Goal: Information Seeking & Learning: Learn about a topic

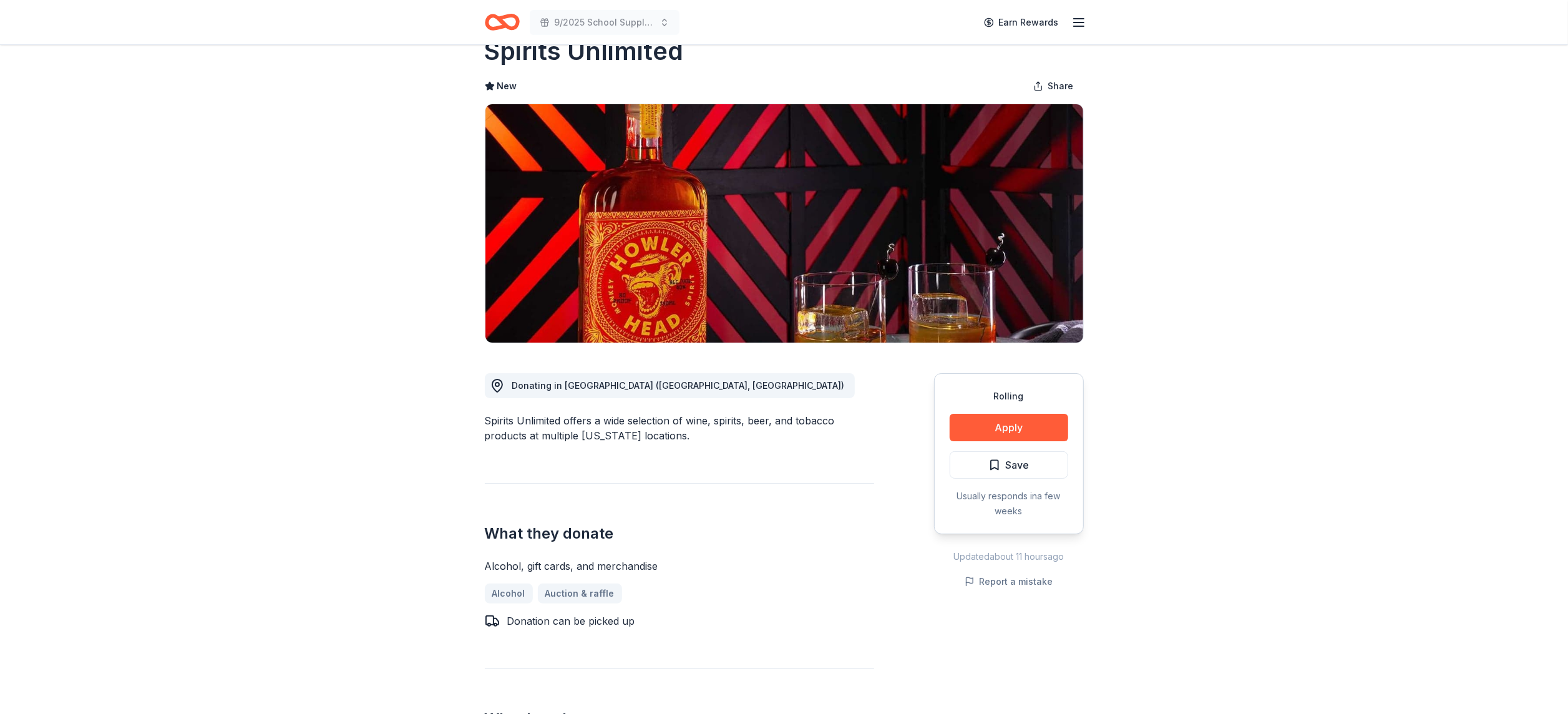
scroll to position [38, 0]
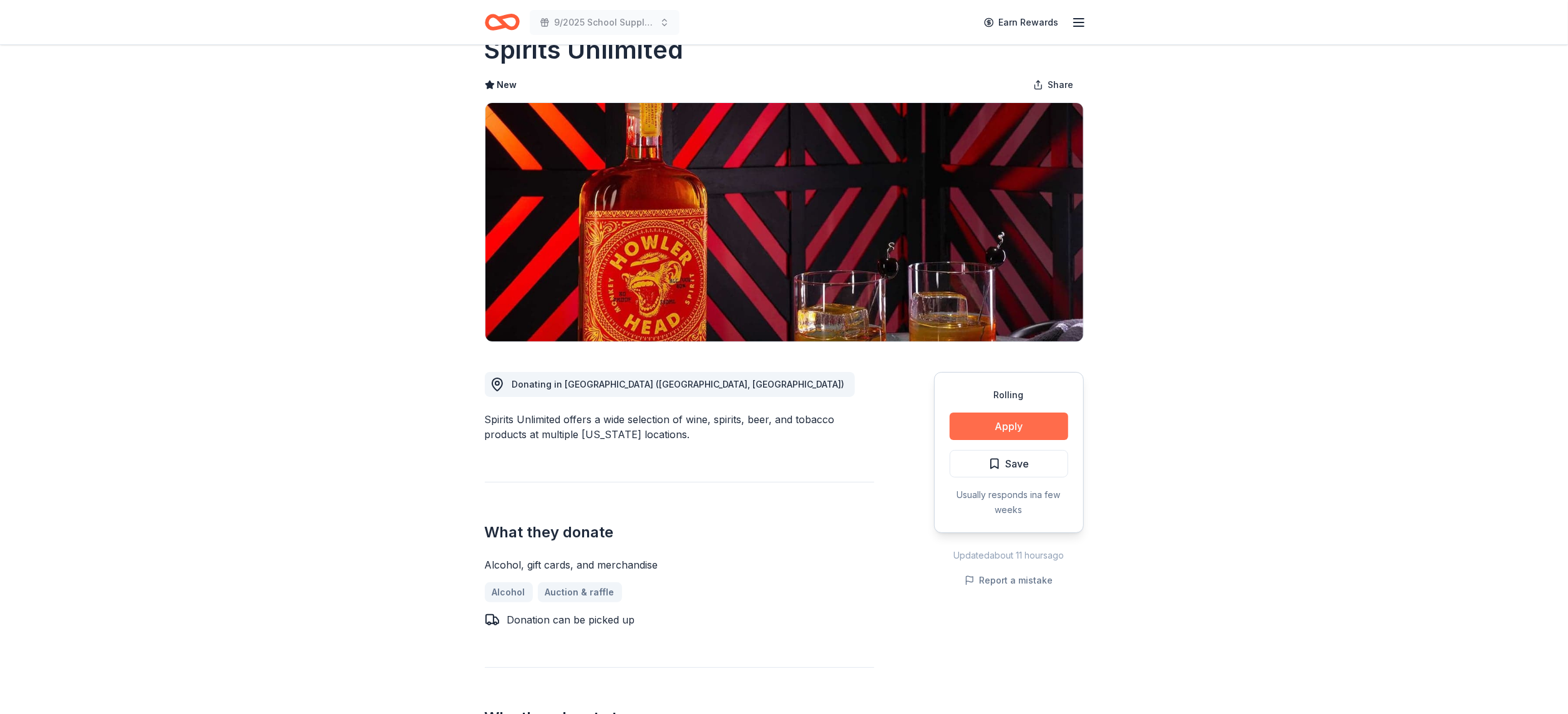
click at [1031, 431] on button "Apply" at bounding box center [1009, 427] width 119 height 28
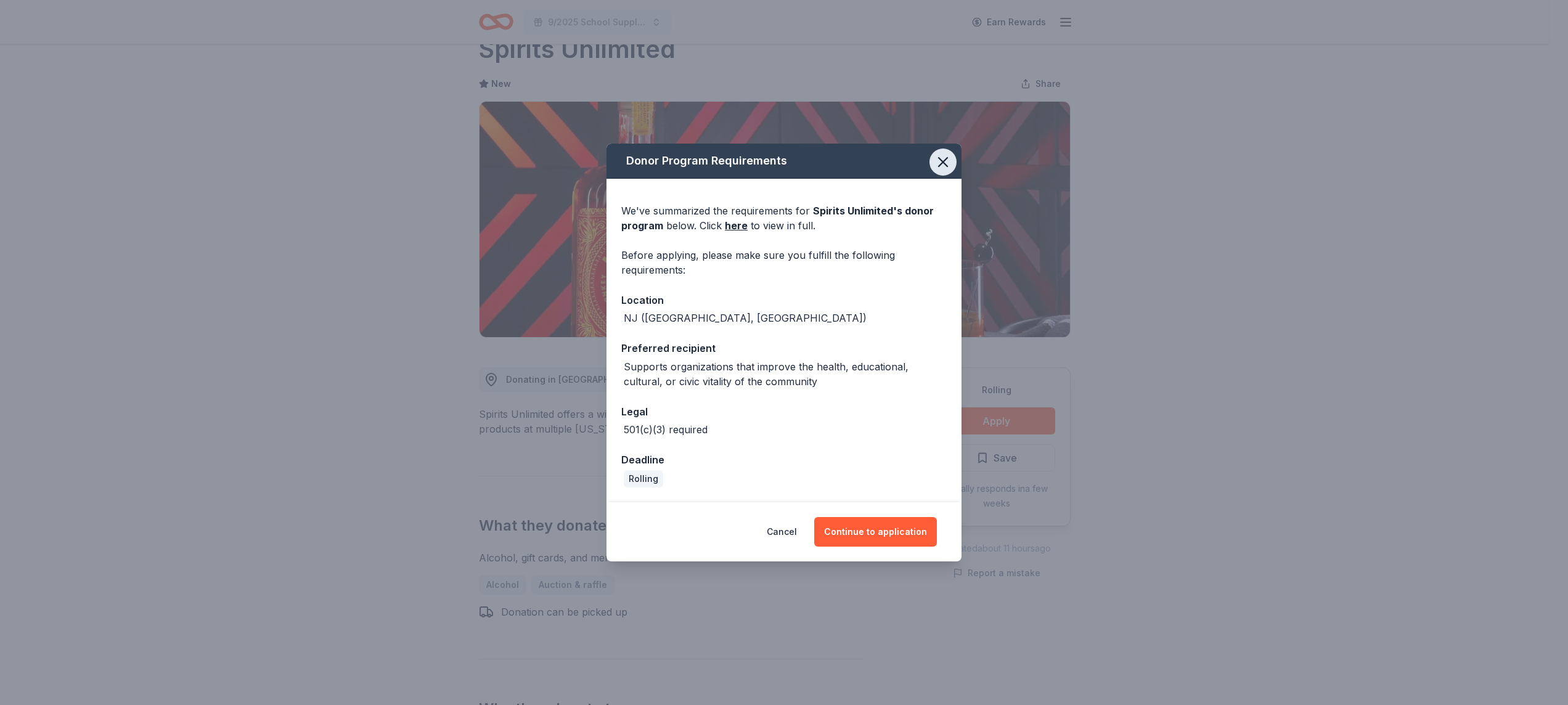
click at [945, 166] on icon "button" at bounding box center [943, 162] width 17 height 17
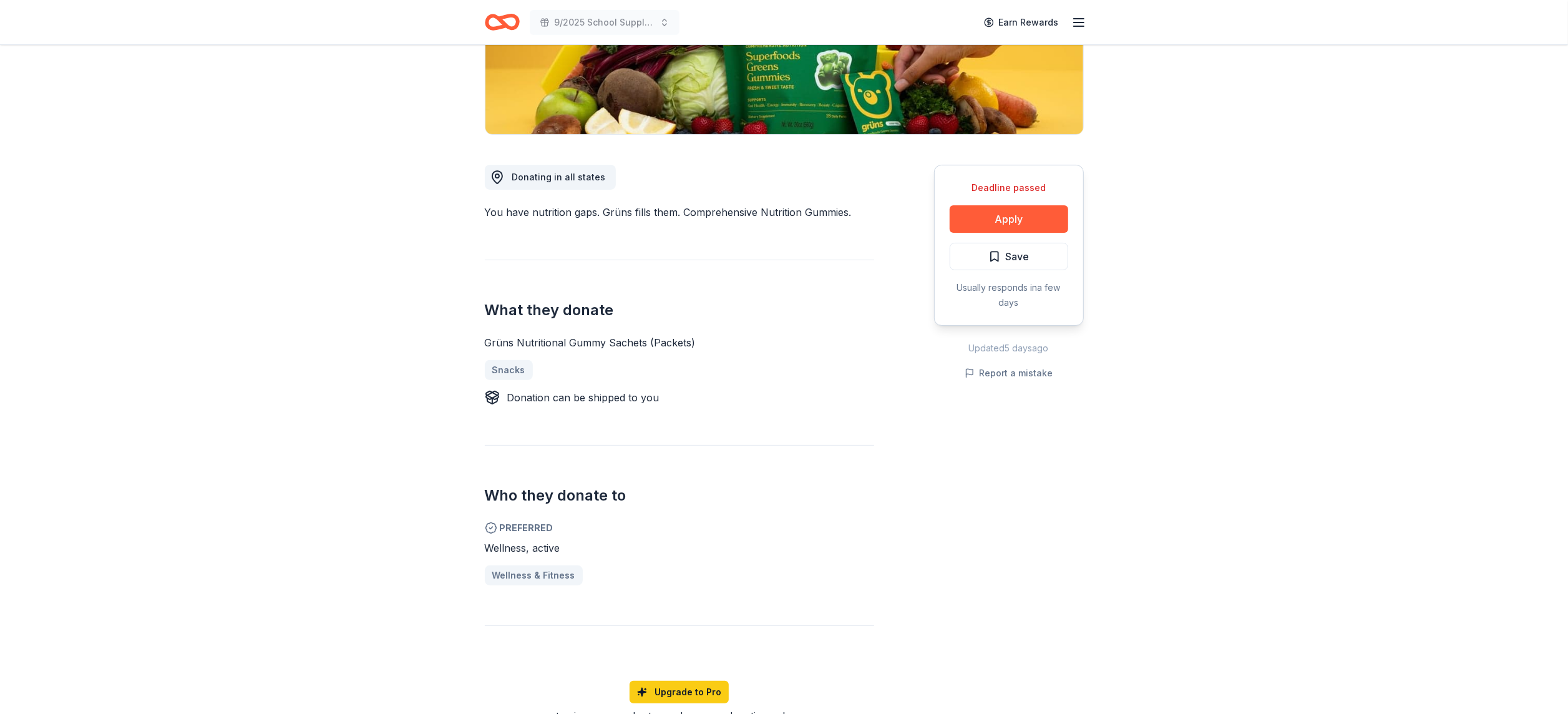
scroll to position [266, 0]
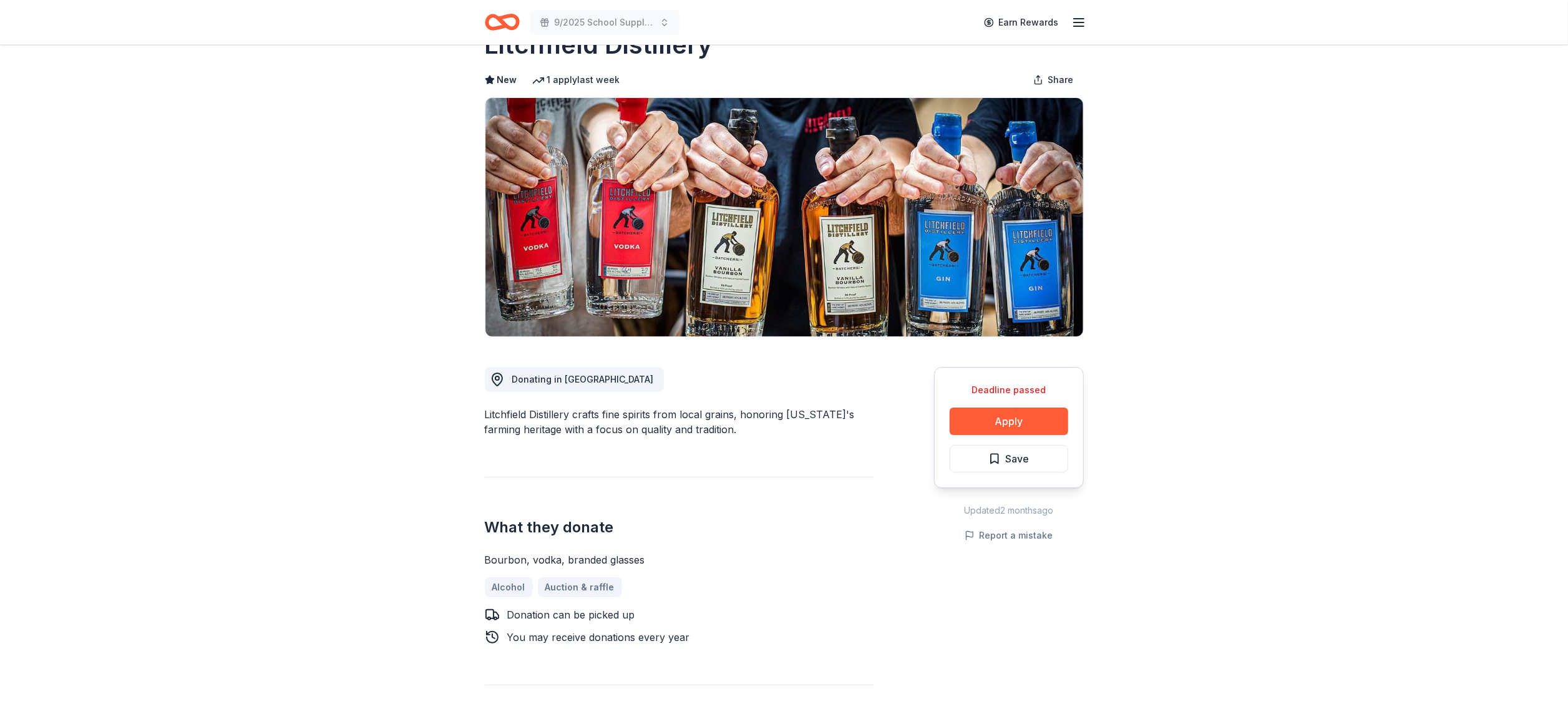
scroll to position [45, 0]
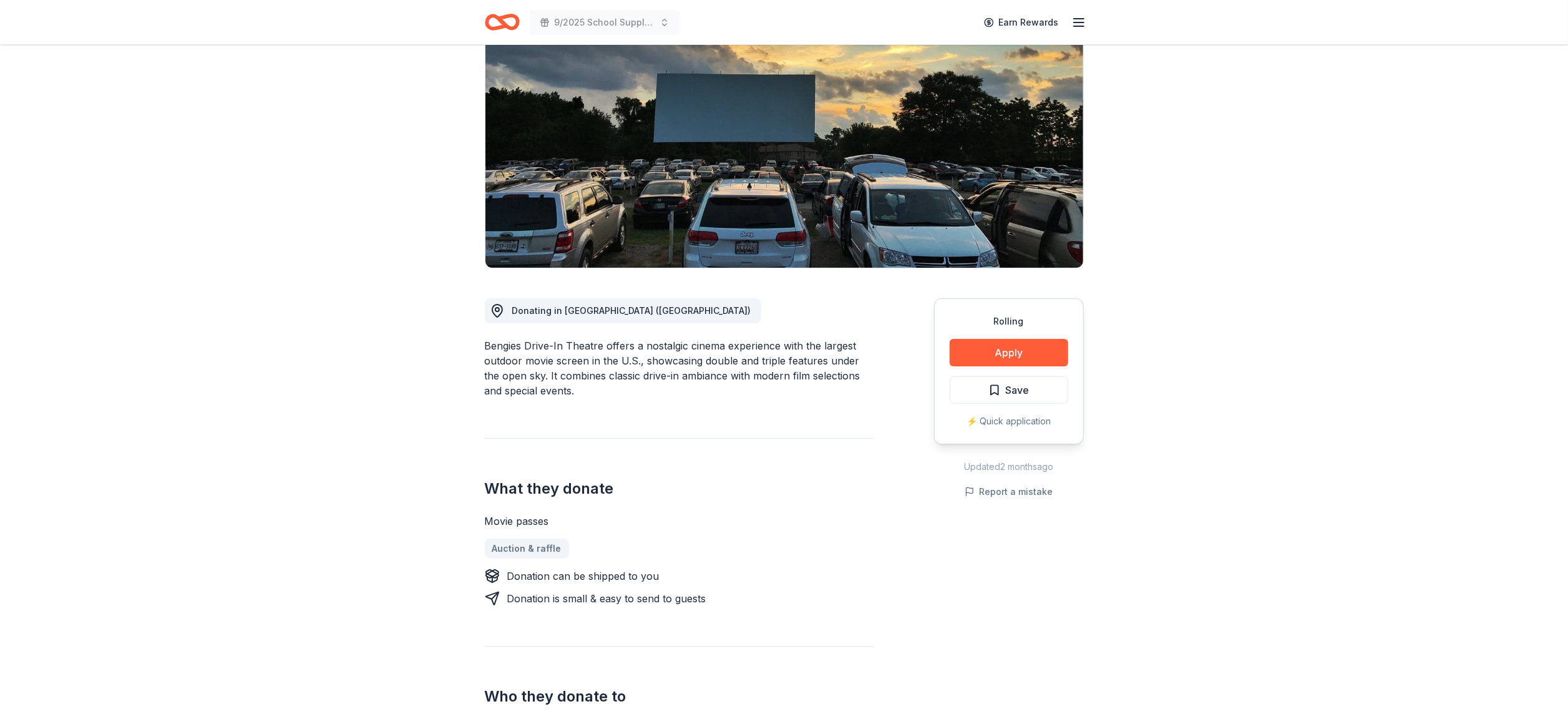
scroll to position [106, 0]
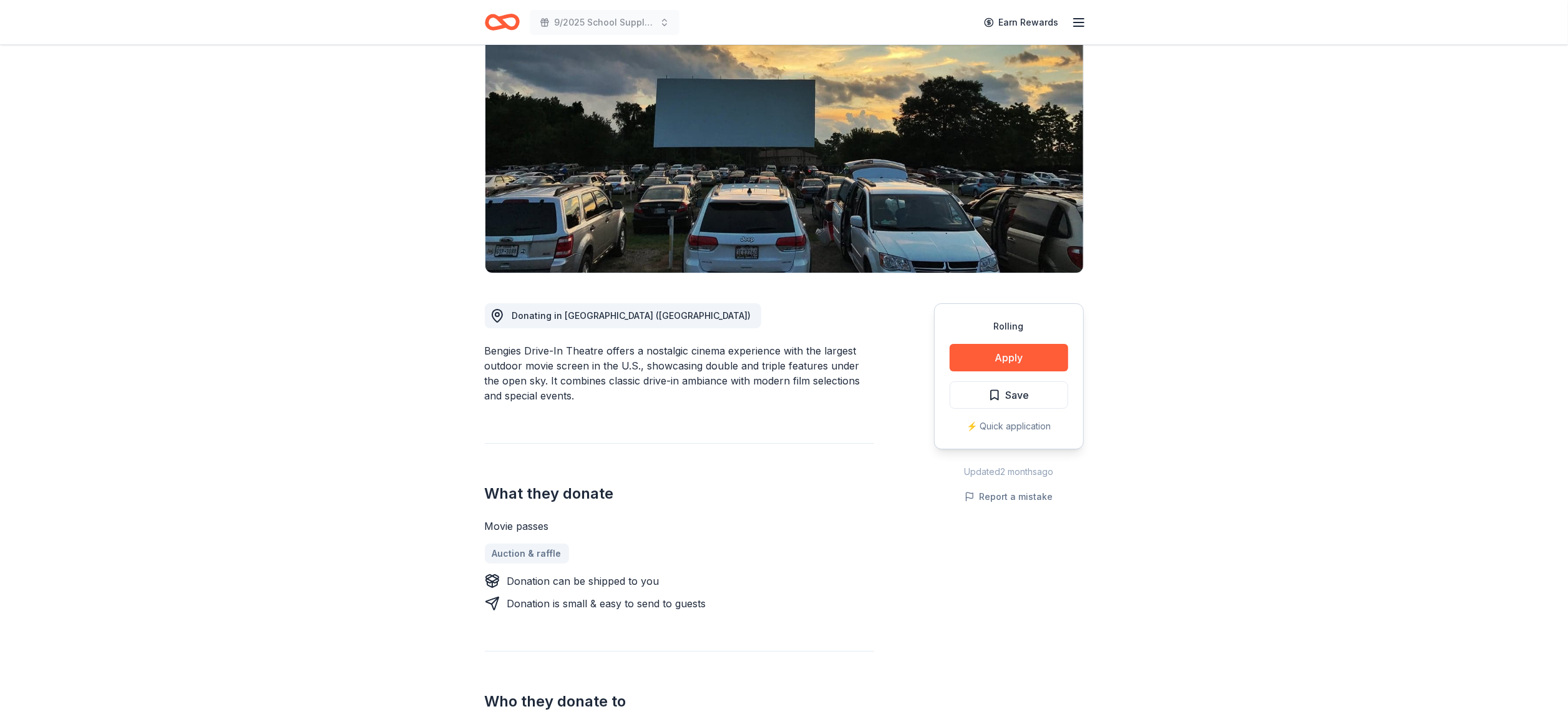
drag, startPoint x: 601, startPoint y: 351, endPoint x: 515, endPoint y: 346, distance: 86.1
click at [515, 346] on div "Bengies Drive-In Theatre offers a nostalgic cinema experience with the largest …" at bounding box center [679, 373] width 389 height 60
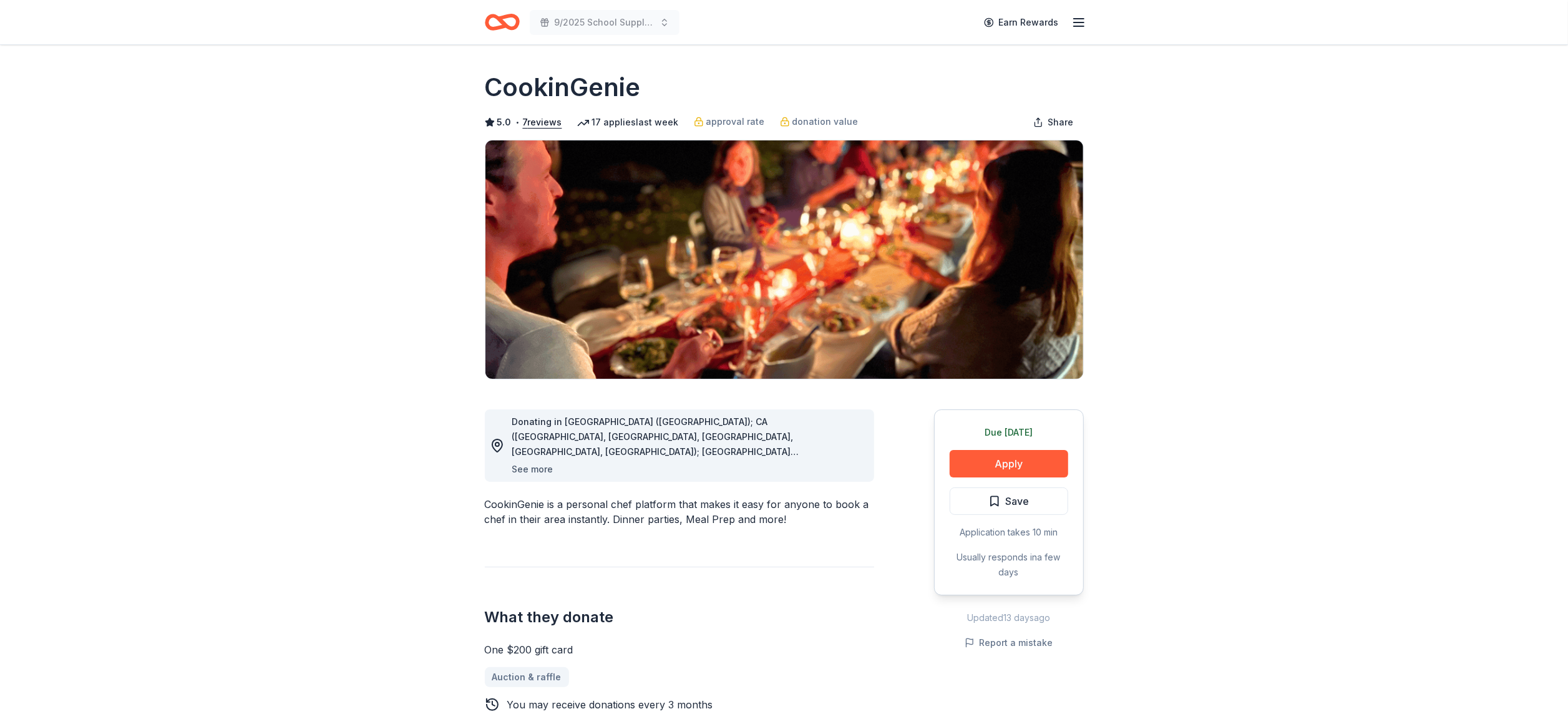
click at [535, 467] on button "See more" at bounding box center [532, 469] width 41 height 15
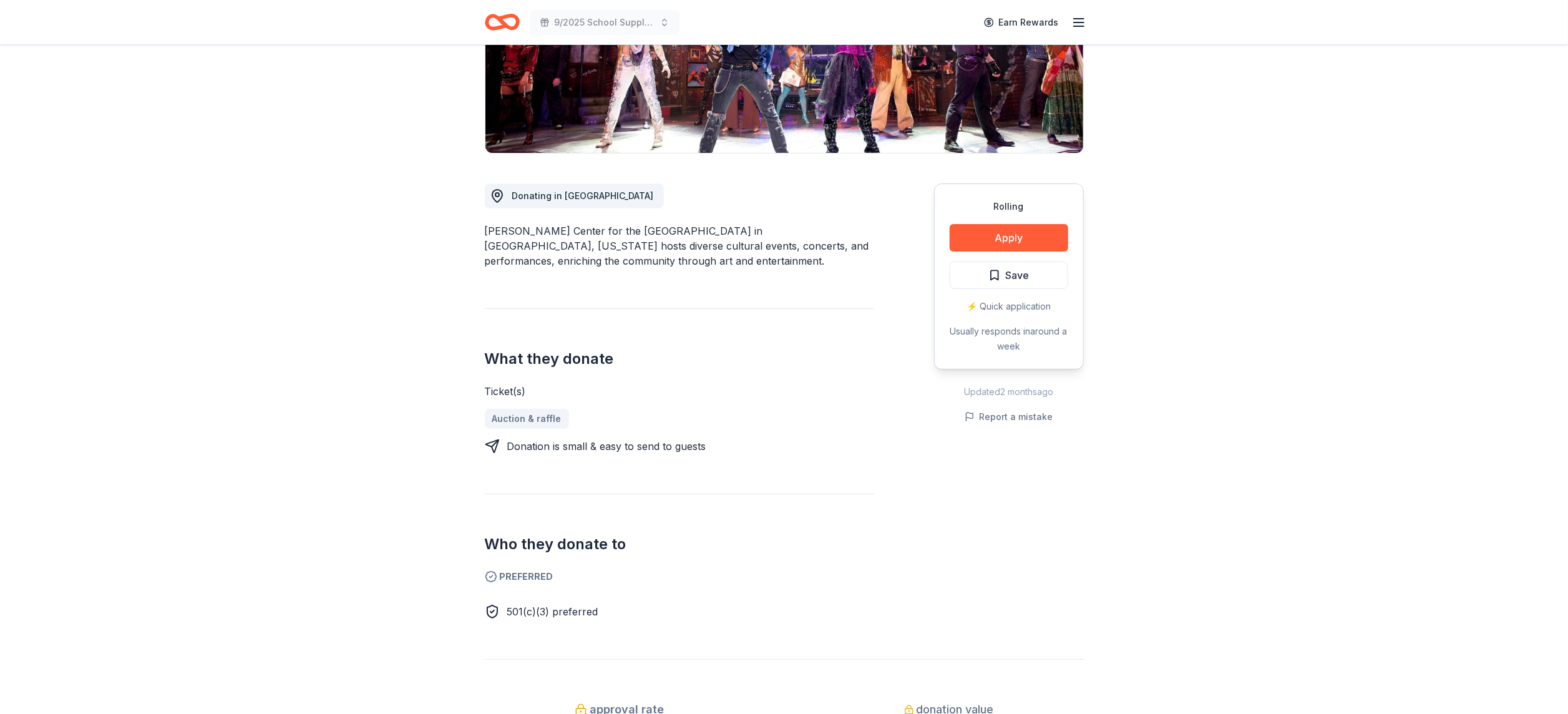
scroll to position [227, 0]
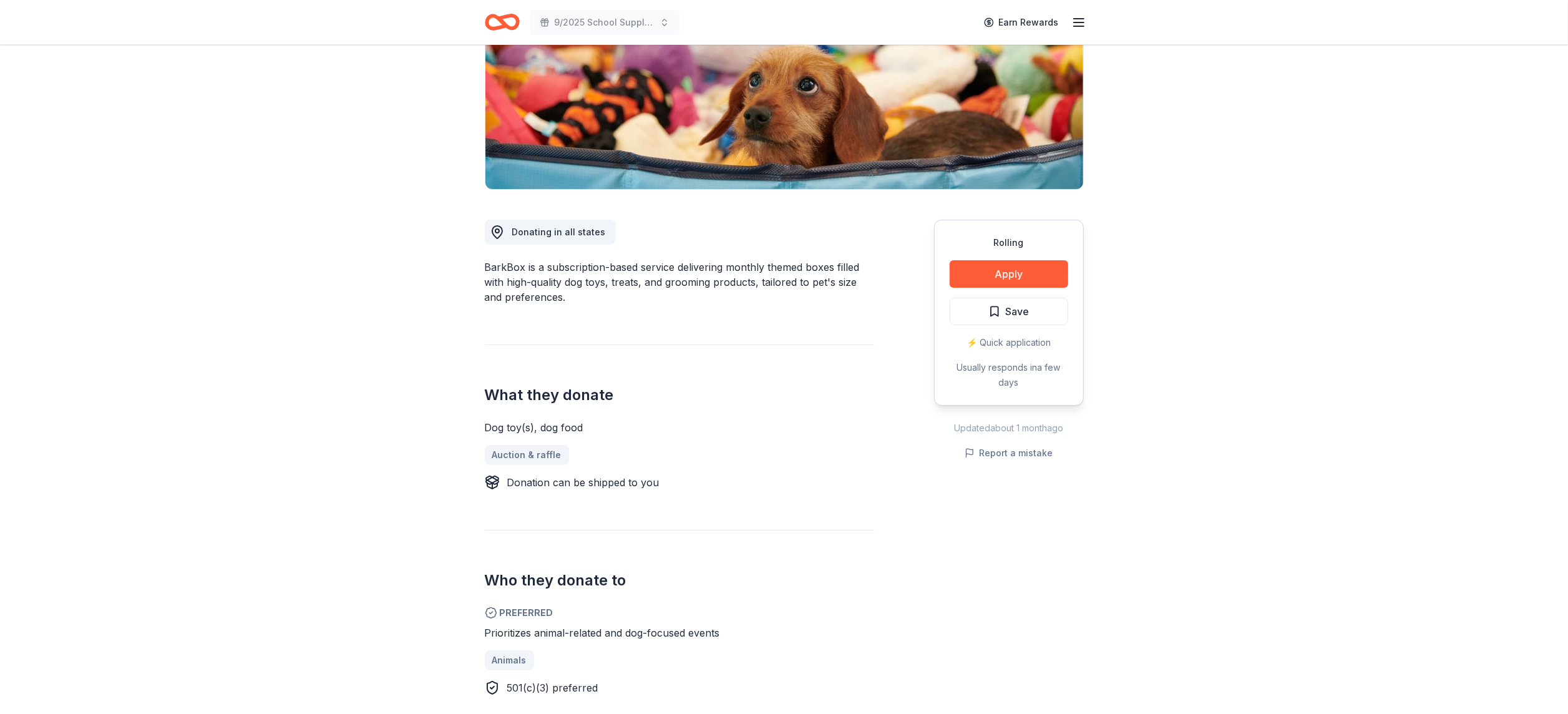
scroll to position [206, 0]
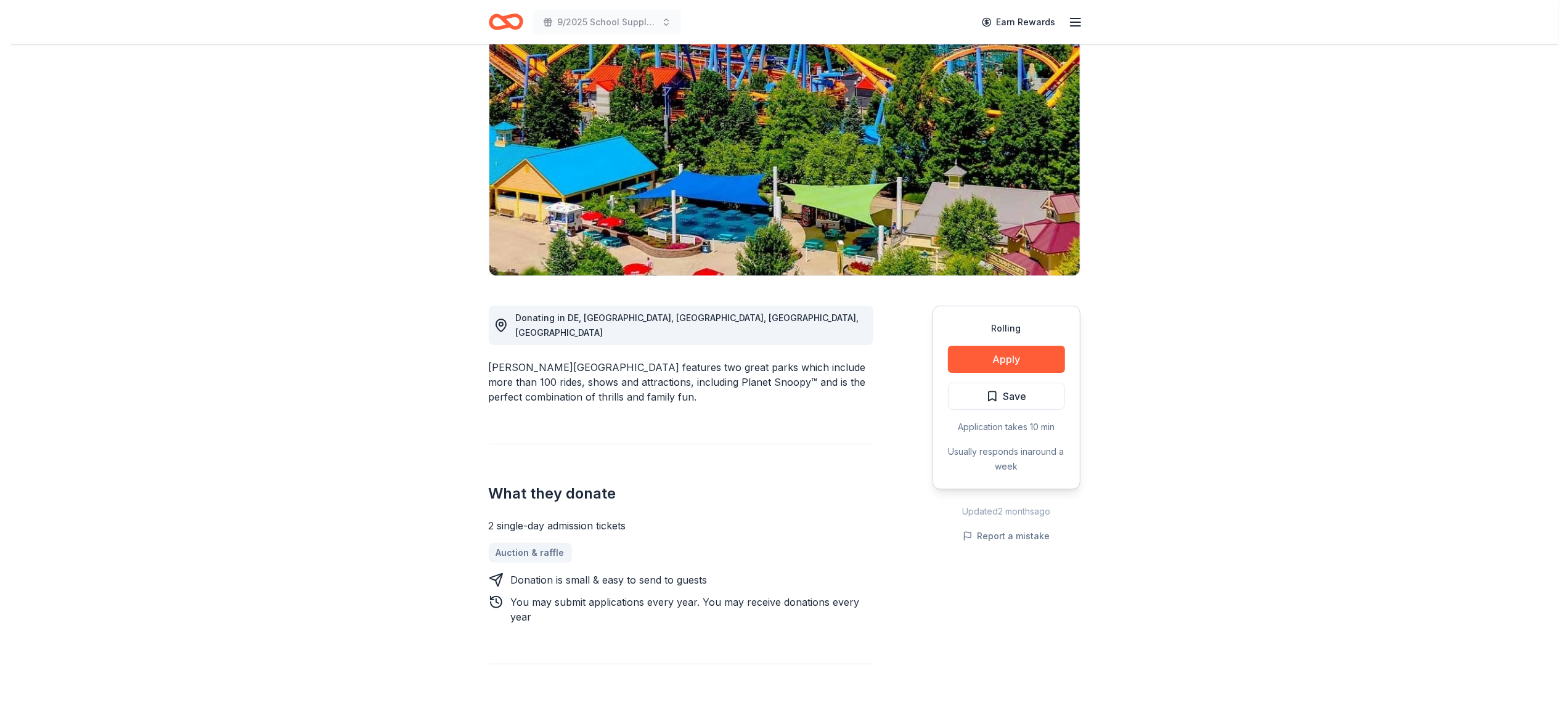
scroll to position [104, 0]
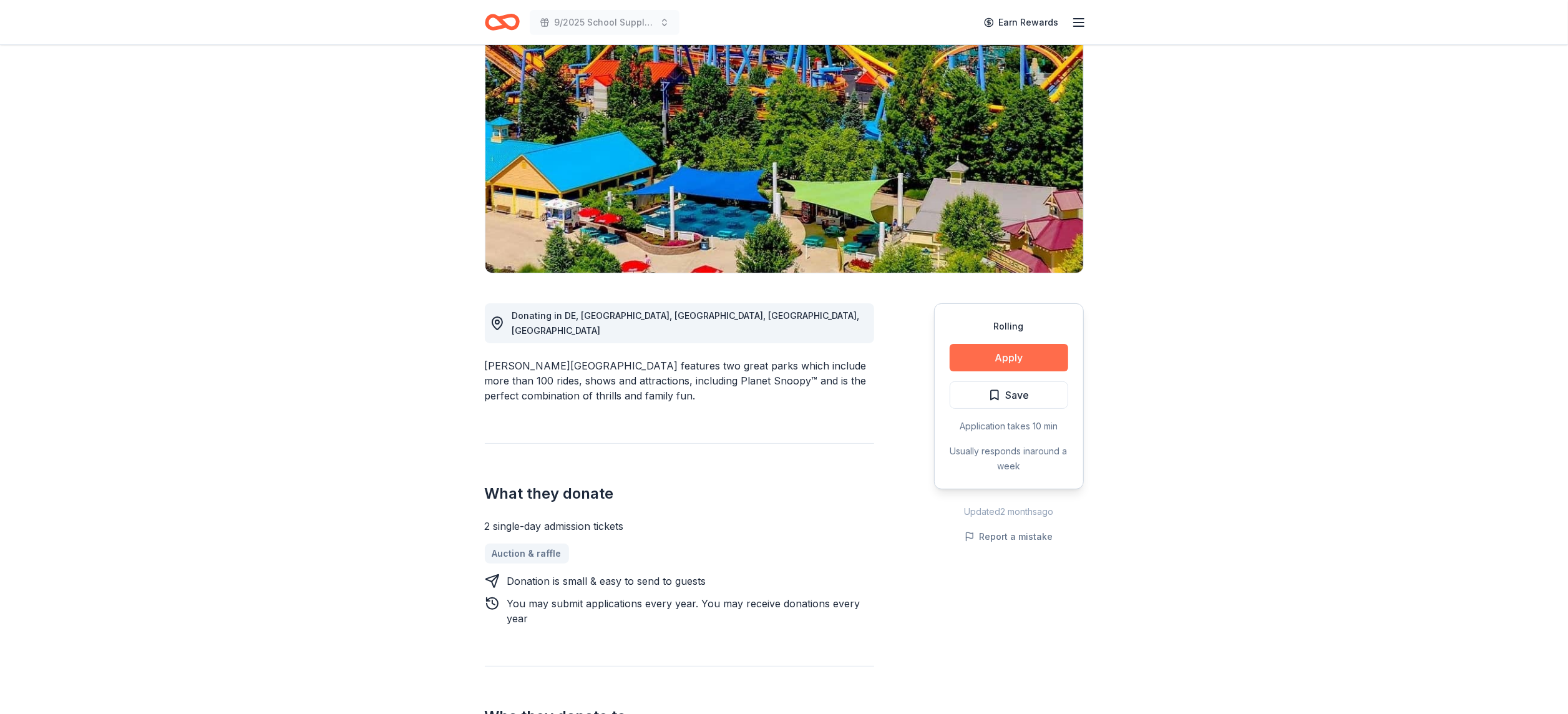
click at [1005, 361] on button "Apply" at bounding box center [1009, 358] width 119 height 28
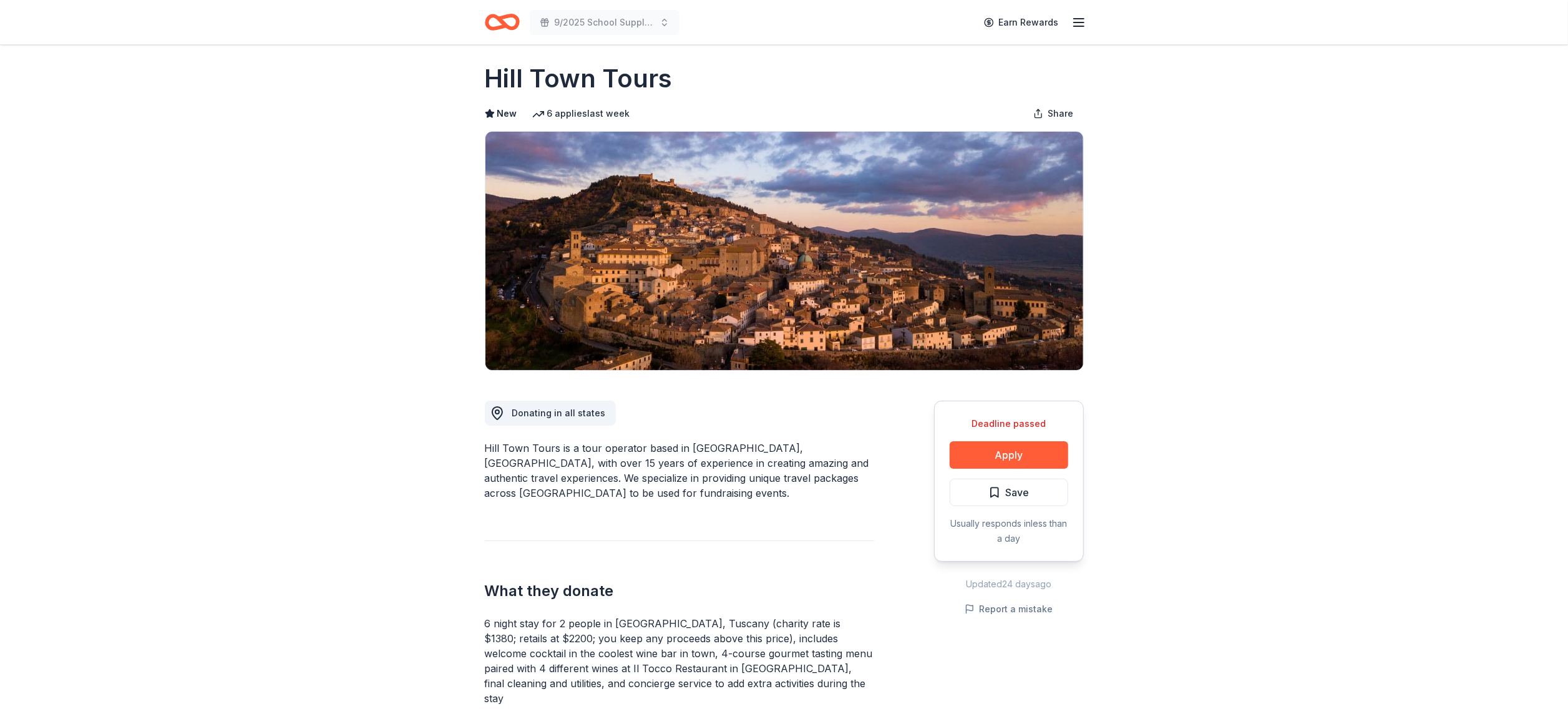
scroll to position [10, 0]
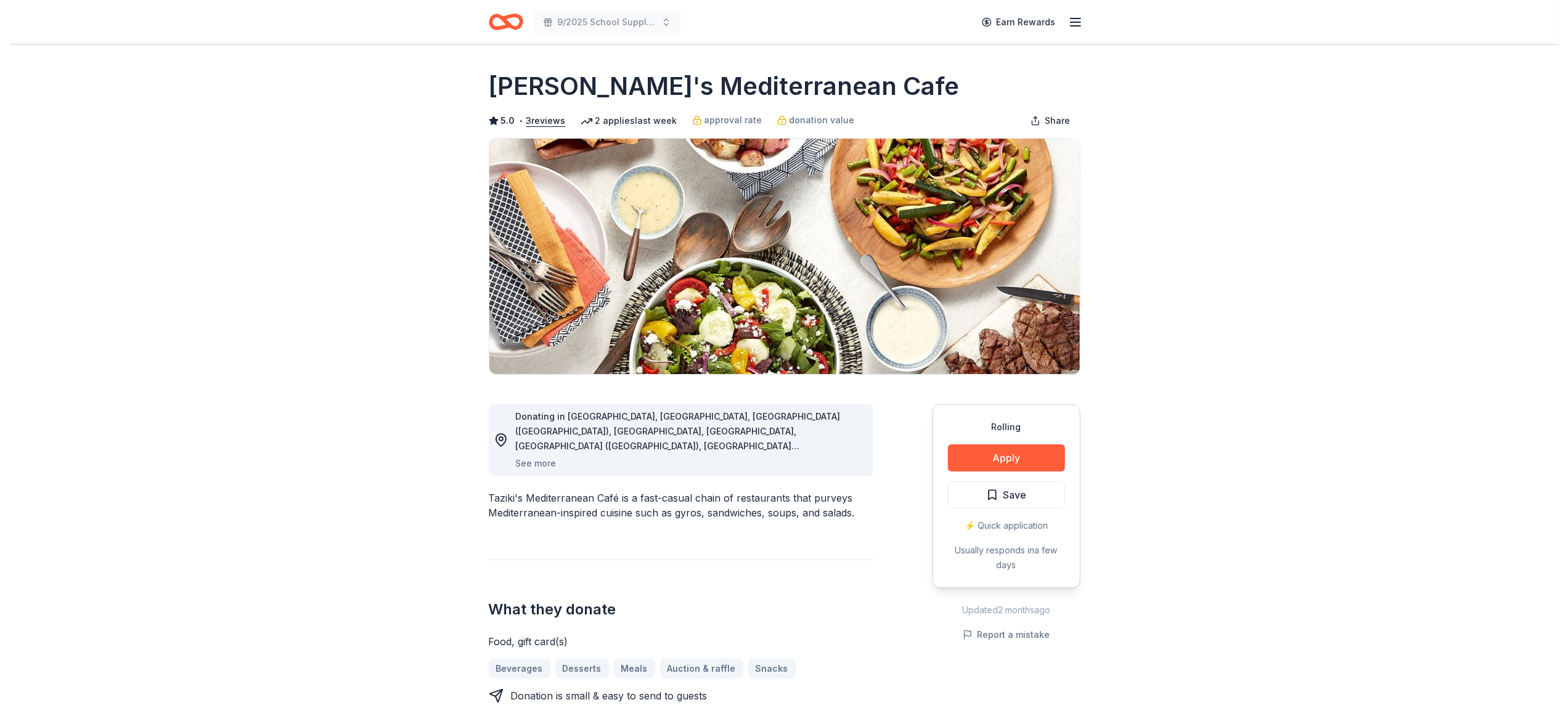
scroll to position [1, 0]
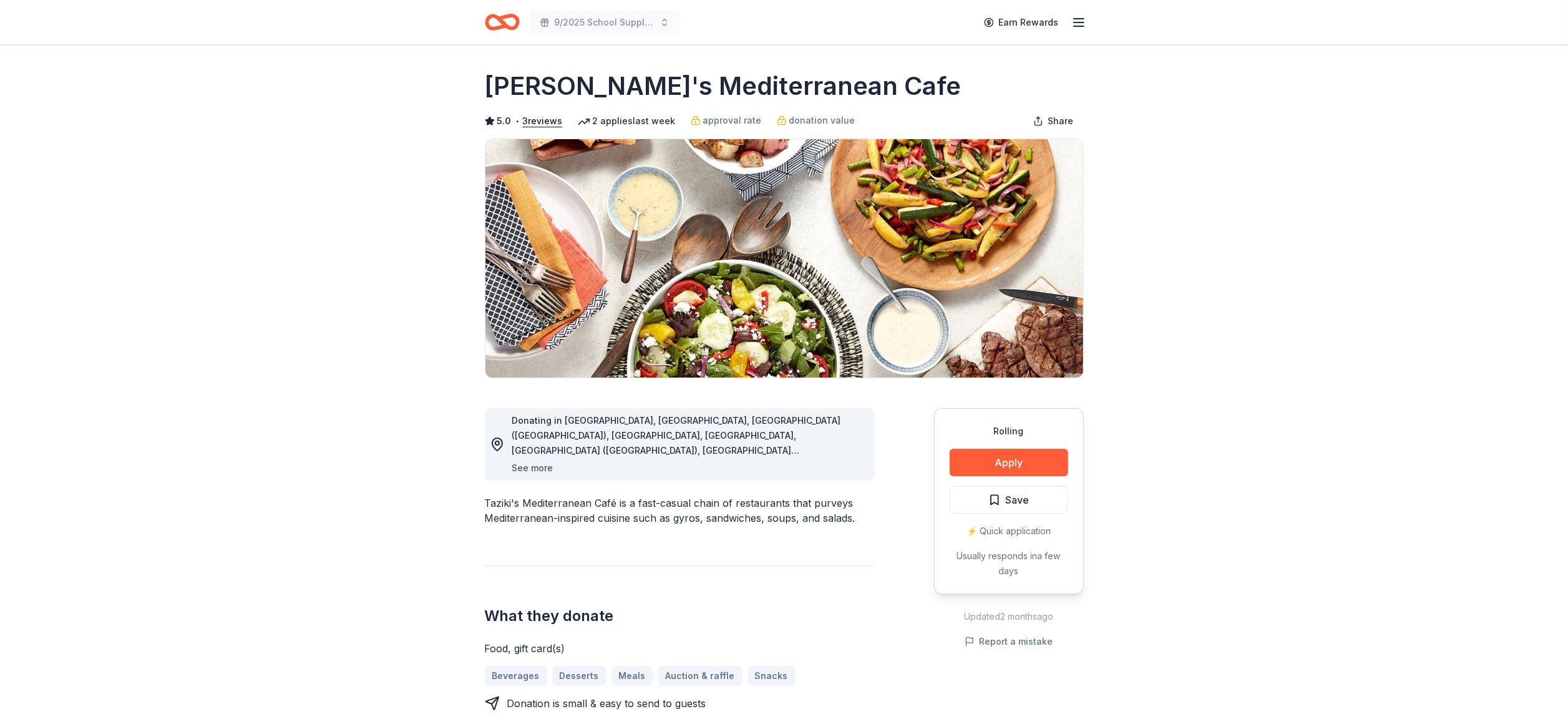
click at [532, 467] on button "See more" at bounding box center [532, 468] width 41 height 15
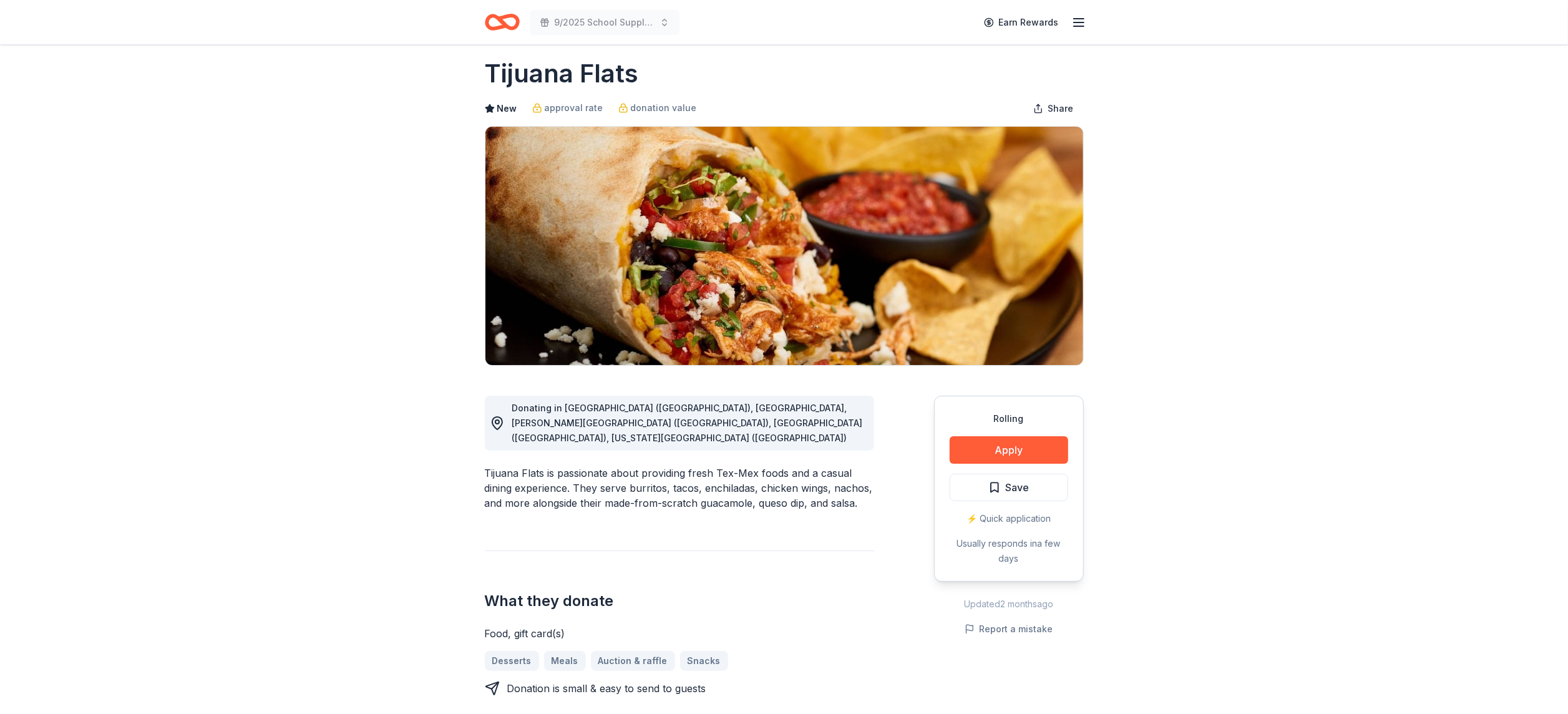
scroll to position [15, 0]
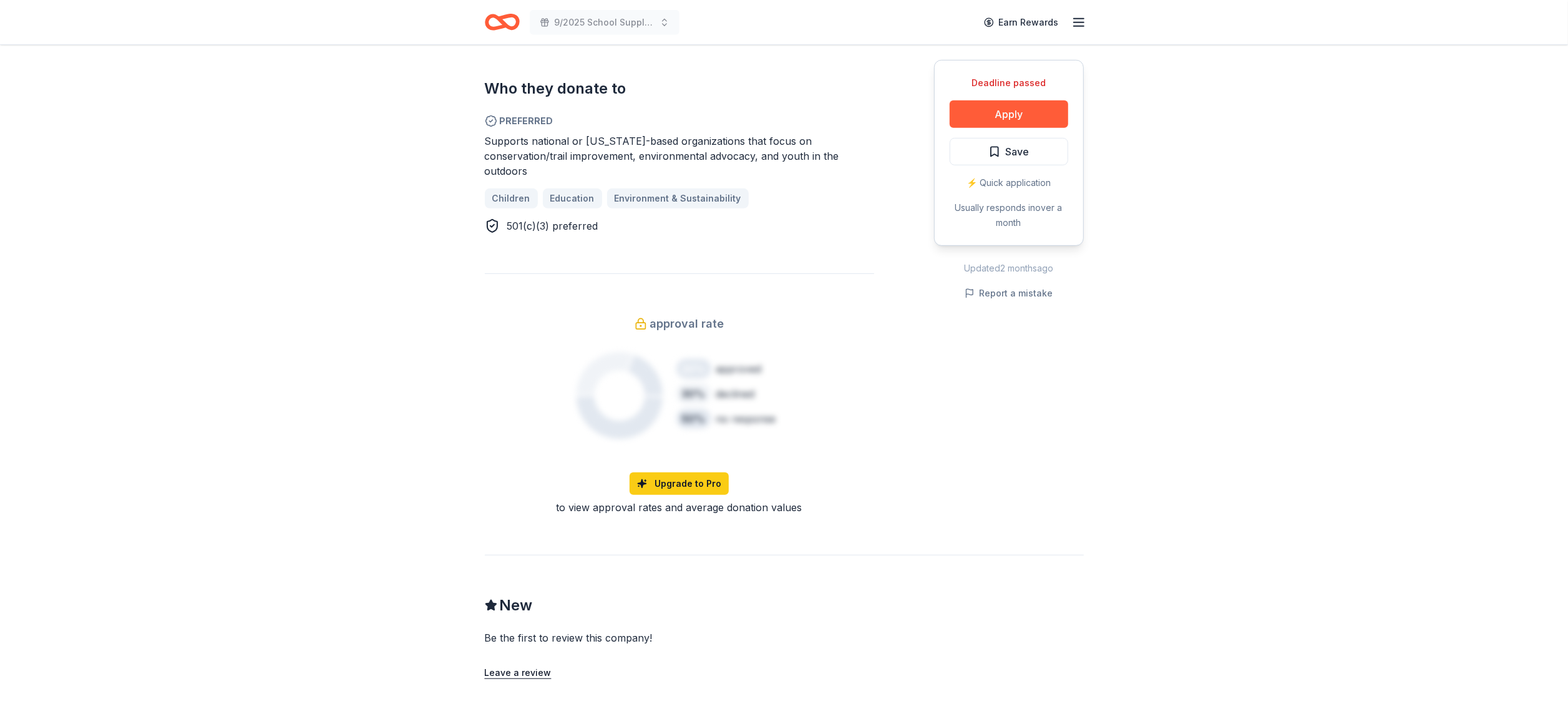
scroll to position [685, 0]
